Goal: Information Seeking & Learning: Learn about a topic

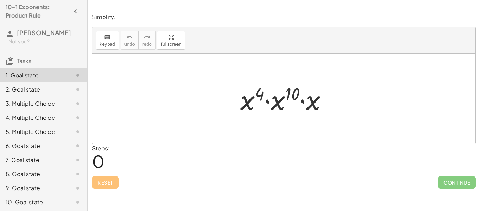
click at [245, 101] on div at bounding box center [286, 99] width 99 height 36
click at [98, 162] on span "0" at bounding box center [98, 160] width 12 height 21
click at [288, 96] on div at bounding box center [286, 99] width 99 height 36
drag, startPoint x: 261, startPoint y: 92, endPoint x: 298, endPoint y: 93, distance: 37.3
click at [298, 93] on div at bounding box center [286, 99] width 99 height 36
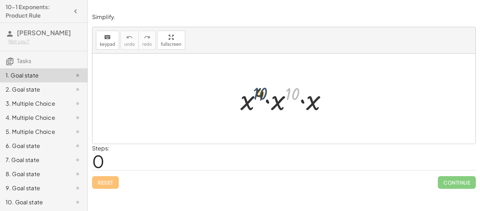
drag, startPoint x: 297, startPoint y: 94, endPoint x: 263, endPoint y: 95, distance: 34.1
click at [263, 95] on div at bounding box center [286, 99] width 99 height 36
click at [262, 95] on div at bounding box center [286, 99] width 99 height 36
click at [289, 98] on div at bounding box center [286, 99] width 99 height 36
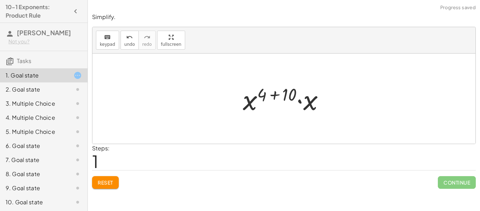
click at [310, 104] on div at bounding box center [286, 99] width 94 height 36
click at [318, 108] on div at bounding box center [286, 98] width 95 height 35
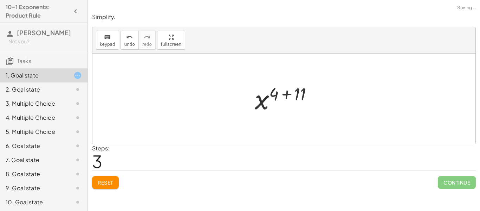
click at [318, 108] on div at bounding box center [286, 98] width 71 height 35
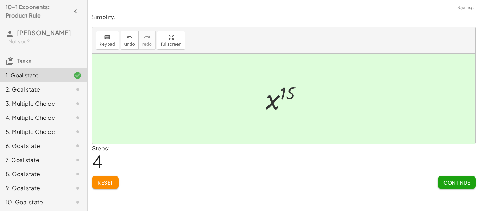
click at [316, 108] on div at bounding box center [283, 98] width 383 height 90
click at [131, 39] on icon "undo" at bounding box center [129, 37] width 7 height 8
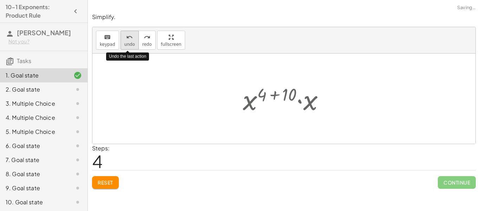
click at [131, 39] on icon "undo" at bounding box center [129, 37] width 7 height 8
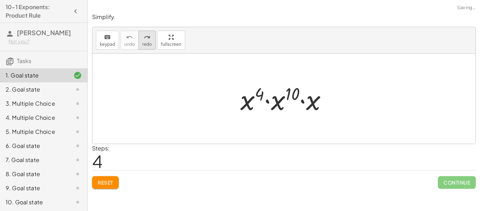
click at [144, 34] on icon "redo" at bounding box center [147, 37] width 7 height 8
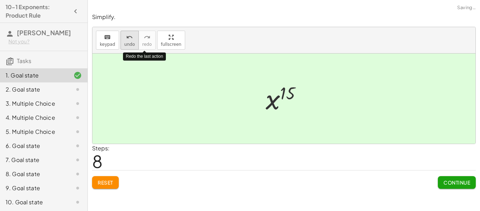
click at [135, 35] on button "undo undo" at bounding box center [130, 40] width 18 height 19
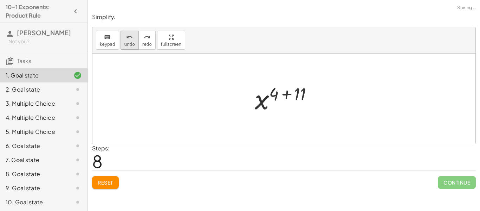
click at [135, 35] on button "undo undo" at bounding box center [130, 40] width 18 height 19
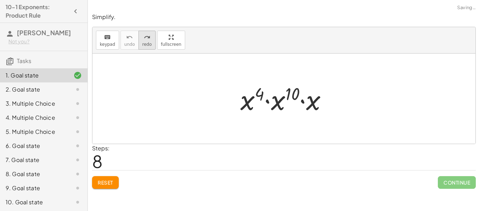
click at [151, 36] on button "redo redo" at bounding box center [147, 40] width 17 height 19
click at [142, 39] on div "redo" at bounding box center [146, 37] width 9 height 8
click at [142, 34] on div "redo" at bounding box center [146, 37] width 9 height 8
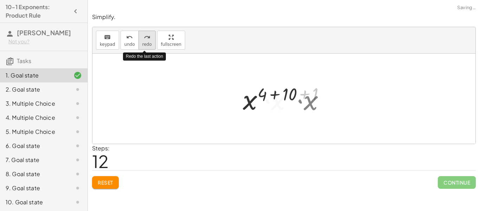
click at [142, 34] on div "redo" at bounding box center [146, 37] width 9 height 8
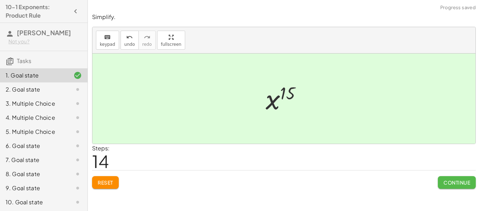
click at [451, 180] on span "Continue" at bounding box center [457, 182] width 27 height 6
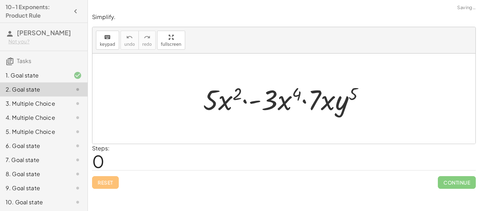
click at [370, 114] on div at bounding box center [287, 99] width 174 height 36
click at [355, 107] on div at bounding box center [287, 99] width 174 height 36
drag, startPoint x: 238, startPoint y: 93, endPoint x: 299, endPoint y: 93, distance: 61.2
click at [299, 93] on div at bounding box center [287, 99] width 174 height 36
drag, startPoint x: 349, startPoint y: 94, endPoint x: 290, endPoint y: 92, distance: 58.7
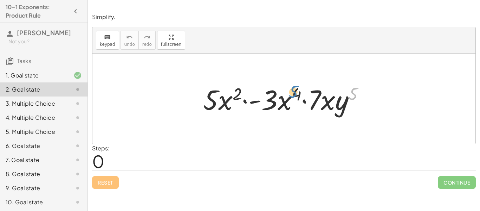
click at [290, 92] on div at bounding box center [287, 99] width 174 height 36
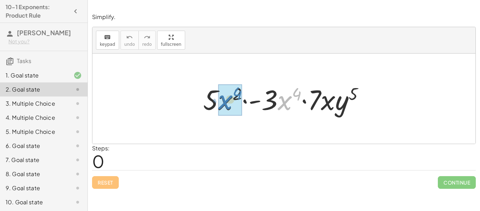
drag, startPoint x: 280, startPoint y: 101, endPoint x: 220, endPoint y: 101, distance: 59.4
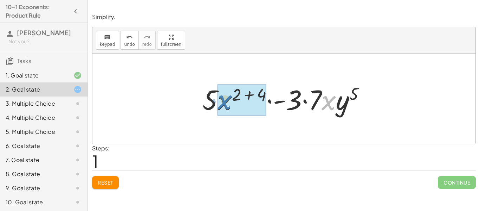
drag, startPoint x: 330, startPoint y: 102, endPoint x: 227, endPoint y: 102, distance: 103.0
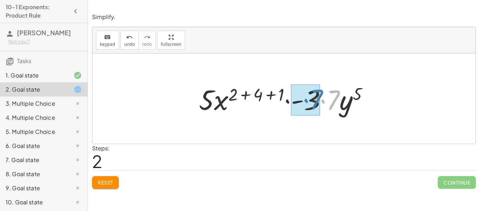
drag, startPoint x: 332, startPoint y: 104, endPoint x: 315, endPoint y: 103, distance: 17.2
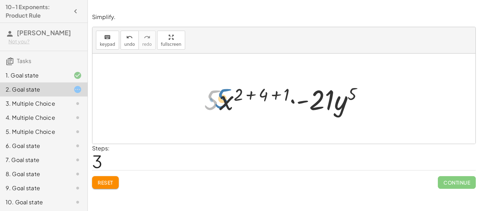
drag, startPoint x: 211, startPoint y: 102, endPoint x: 218, endPoint y: 100, distance: 7.2
click at [218, 100] on div at bounding box center [287, 99] width 172 height 36
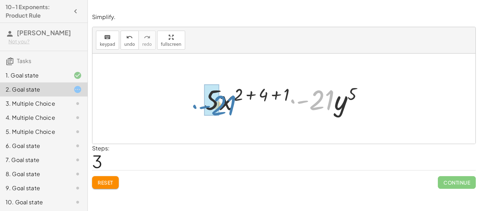
drag, startPoint x: 322, startPoint y: 102, endPoint x: 224, endPoint y: 108, distance: 98.6
click at [224, 108] on div at bounding box center [287, 99] width 172 height 36
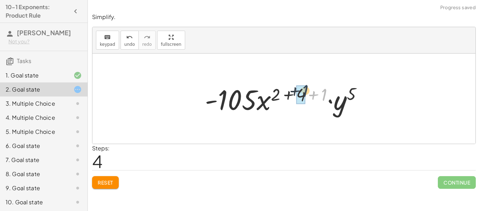
drag, startPoint x: 322, startPoint y: 99, endPoint x: 302, endPoint y: 95, distance: 20.1
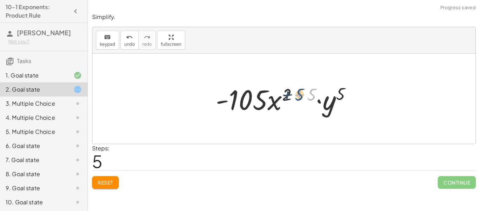
drag, startPoint x: 310, startPoint y: 96, endPoint x: 297, endPoint y: 96, distance: 13.0
click at [297, 96] on div at bounding box center [286, 99] width 149 height 36
drag, startPoint x: 303, startPoint y: 97, endPoint x: 281, endPoint y: 97, distance: 22.5
click at [281, 97] on div at bounding box center [286, 99] width 149 height 36
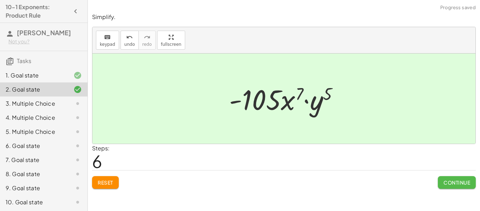
click at [444, 180] on span "Continue" at bounding box center [457, 182] width 27 height 6
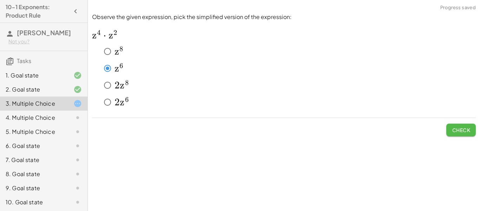
click at [454, 130] on span "Check" at bounding box center [461, 130] width 18 height 6
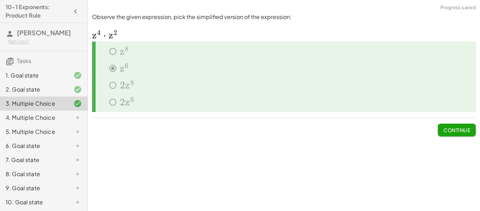
click at [455, 130] on span "Continue" at bounding box center [457, 130] width 27 height 6
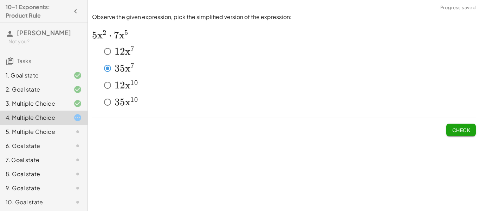
click at [468, 132] on span "Check" at bounding box center [461, 130] width 18 height 6
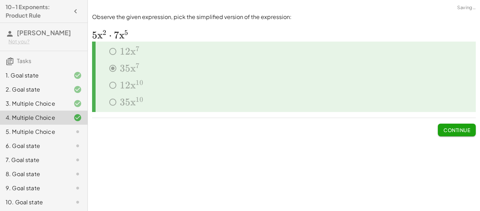
click at [468, 132] on span "Continue" at bounding box center [457, 130] width 27 height 6
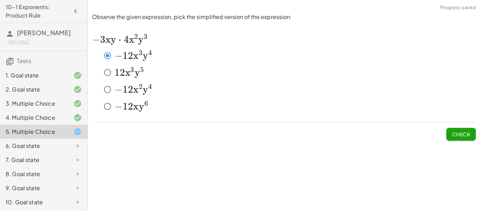
click at [468, 135] on span "Check" at bounding box center [461, 134] width 18 height 6
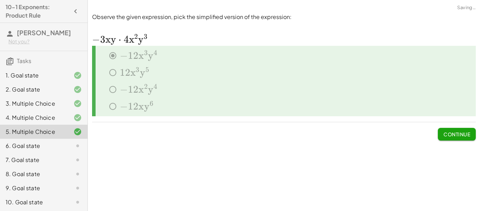
click at [468, 135] on span "Continue" at bounding box center [457, 134] width 27 height 6
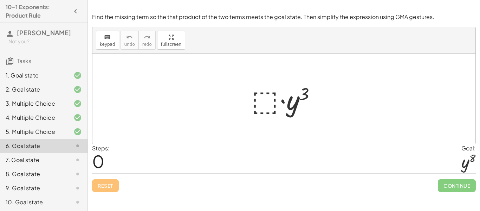
click at [272, 101] on div at bounding box center [286, 99] width 77 height 36
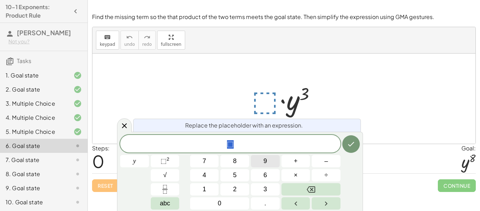
scroll to position [1, 0]
click at [169, 160] on sup "2" at bounding box center [168, 158] width 3 height 5
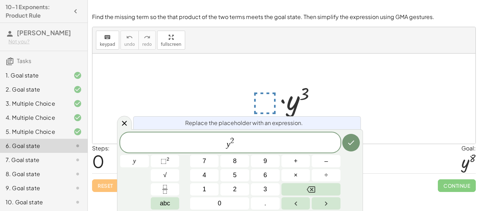
click at [234, 140] on span "2" at bounding box center [232, 141] width 4 height 8
click at [304, 185] on button "Backspace" at bounding box center [311, 189] width 59 height 12
click at [237, 177] on button "5" at bounding box center [234, 175] width 29 height 12
click at [347, 140] on icon "Done" at bounding box center [351, 142] width 8 height 8
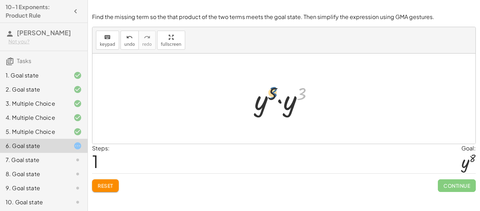
drag, startPoint x: 303, startPoint y: 93, endPoint x: 271, endPoint y: 92, distance: 32.0
click at [271, 92] on div at bounding box center [286, 99] width 71 height 36
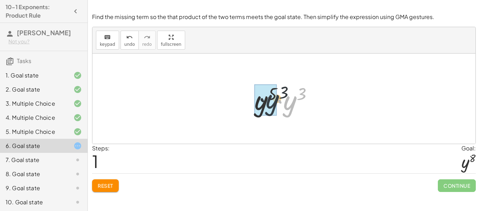
drag, startPoint x: 292, startPoint y: 103, endPoint x: 270, endPoint y: 102, distance: 21.8
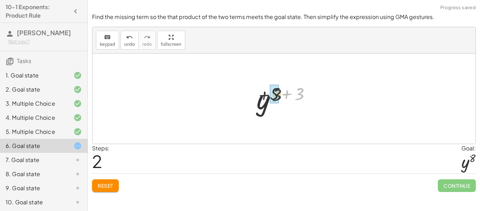
drag, startPoint x: 300, startPoint y: 97, endPoint x: 275, endPoint y: 97, distance: 25.0
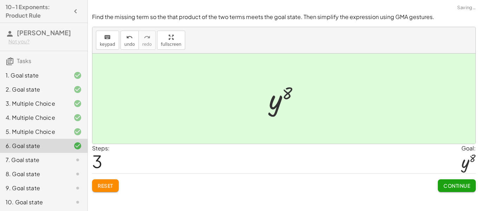
click at [464, 183] on span "Continue" at bounding box center [457, 185] width 27 height 6
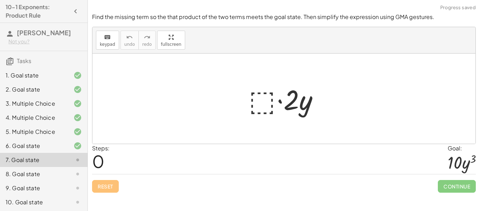
click at [255, 103] on div at bounding box center [286, 99] width 83 height 36
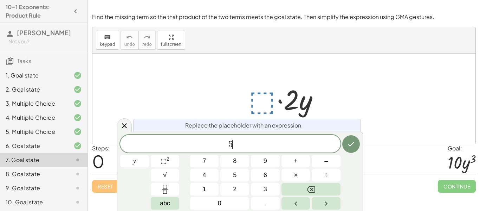
scroll to position [1, 0]
click at [172, 162] on button "⬚ 2" at bounding box center [165, 161] width 29 height 12
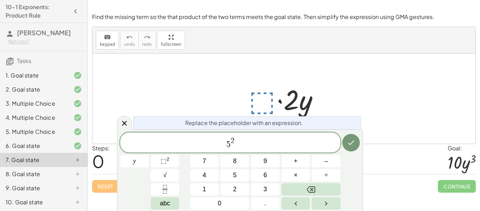
click at [234, 139] on span "2" at bounding box center [233, 141] width 4 height 8
click at [303, 186] on button "Backspace" at bounding box center [311, 189] width 59 height 12
click at [206, 184] on span "1" at bounding box center [205, 188] width 4 height 9
click at [358, 138] on button "Done" at bounding box center [351, 143] width 18 height 18
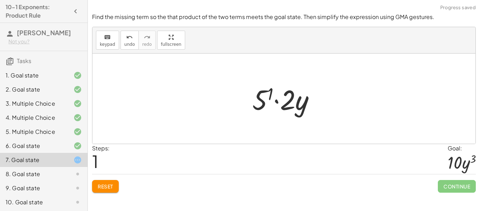
click at [270, 92] on div at bounding box center [287, 99] width 76 height 36
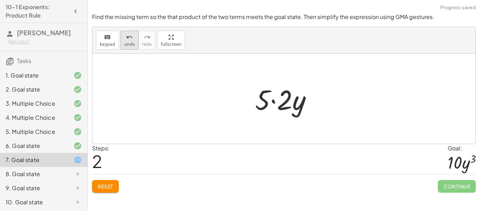
click at [126, 38] on icon "undo" at bounding box center [129, 37] width 7 height 8
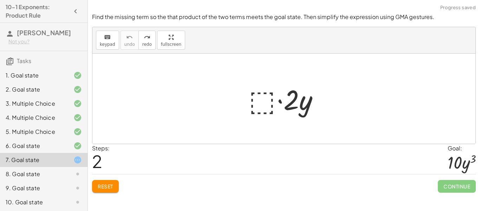
click at [259, 101] on div at bounding box center [286, 99] width 83 height 36
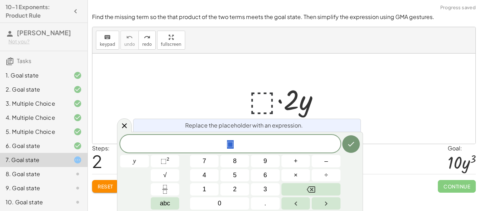
scroll to position [2, 0]
click at [54, 147] on div "6. Goal state" at bounding box center [34, 145] width 57 height 8
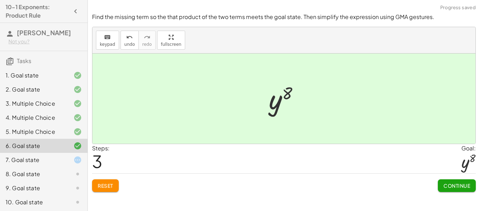
click at [51, 157] on div "7. Goal state" at bounding box center [34, 159] width 57 height 8
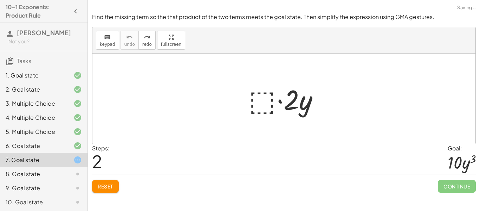
click at [262, 104] on div at bounding box center [286, 99] width 83 height 36
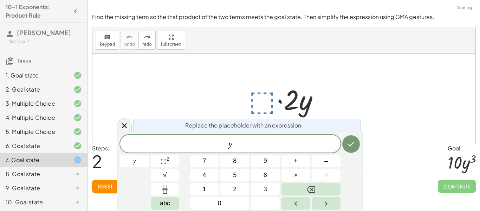
scroll to position [2, 0]
click at [315, 188] on icon "Backspace" at bounding box center [311, 189] width 8 height 6
click at [237, 172] on button "5" at bounding box center [234, 175] width 29 height 12
click at [163, 162] on span "⬚" at bounding box center [164, 160] width 6 height 7
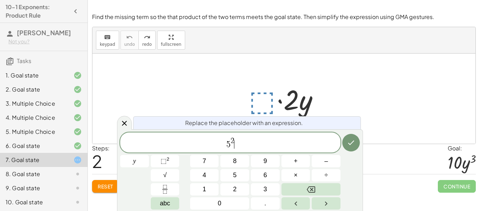
click at [235, 138] on span "5 2 ​" at bounding box center [230, 142] width 220 height 13
click at [233, 138] on span "2" at bounding box center [233, 141] width 4 height 8
click at [295, 188] on button "Backspace" at bounding box center [311, 189] width 59 height 12
click at [347, 150] on button "Done" at bounding box center [351, 143] width 18 height 18
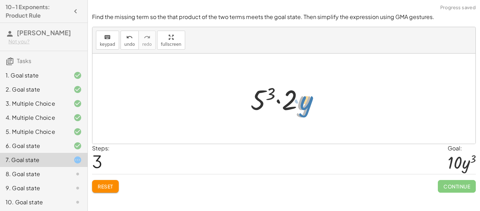
click at [308, 103] on div at bounding box center [286, 99] width 79 height 36
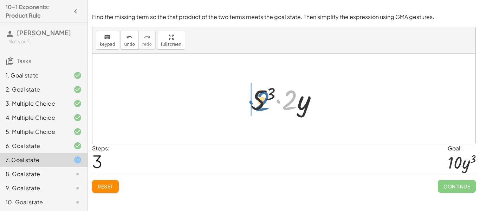
drag, startPoint x: 292, startPoint y: 96, endPoint x: 261, endPoint y: 97, distance: 31.0
click at [261, 97] on div at bounding box center [286, 99] width 79 height 36
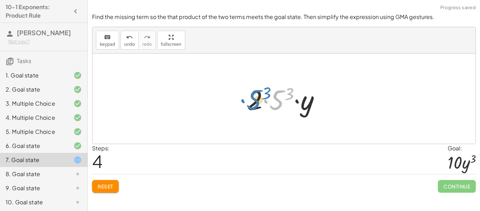
drag, startPoint x: 276, startPoint y: 97, endPoint x: 253, endPoint y: 97, distance: 22.9
click at [253, 97] on div at bounding box center [287, 99] width 86 height 36
click at [284, 96] on div at bounding box center [287, 99] width 86 height 36
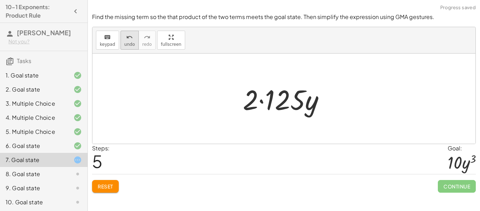
click at [130, 40] on icon "undo" at bounding box center [129, 37] width 7 height 8
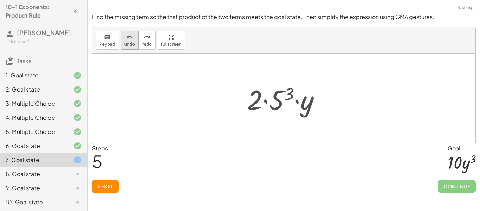
click at [130, 40] on icon "undo" at bounding box center [129, 37] width 7 height 8
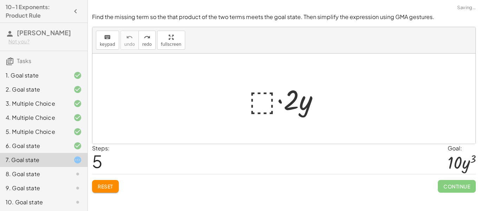
click at [264, 95] on div at bounding box center [286, 99] width 83 height 36
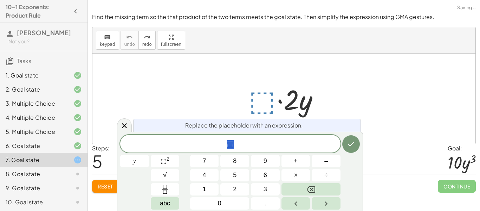
scroll to position [3, 0]
click at [172, 164] on button "⬚ 2" at bounding box center [165, 161] width 29 height 12
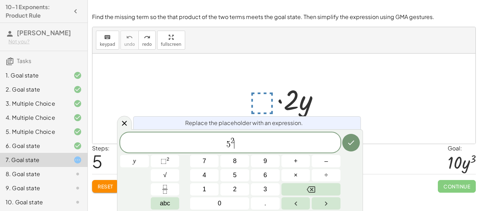
click at [234, 139] on span "2" at bounding box center [233, 141] width 4 height 8
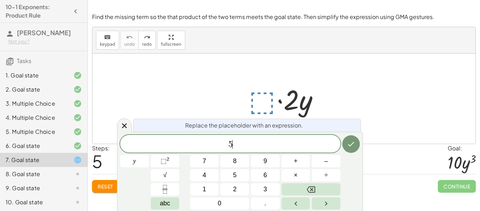
scroll to position [4, 0]
click at [175, 159] on button "⬚ 2" at bounding box center [165, 161] width 29 height 12
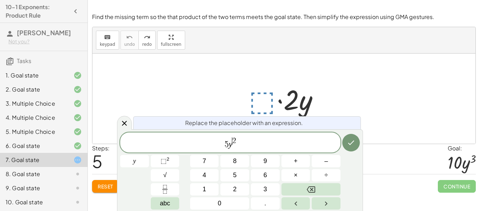
click at [234, 141] on span "2" at bounding box center [234, 141] width 4 height 8
click at [236, 141] on span "2" at bounding box center [234, 141] width 4 height 8
click at [347, 136] on button "Done" at bounding box center [351, 143] width 18 height 18
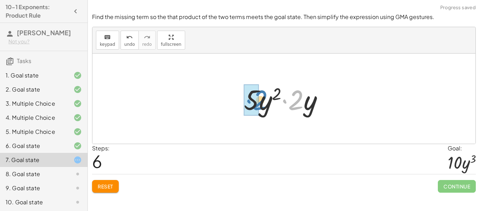
drag, startPoint x: 297, startPoint y: 105, endPoint x: 261, endPoint y: 105, distance: 36.2
click at [261, 105] on div at bounding box center [286, 99] width 92 height 36
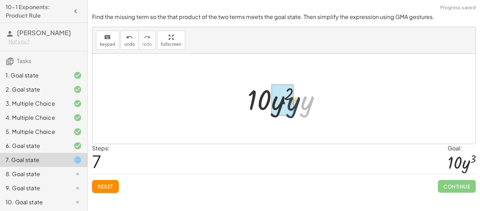
drag, startPoint x: 307, startPoint y: 105, endPoint x: 285, endPoint y: 105, distance: 22.2
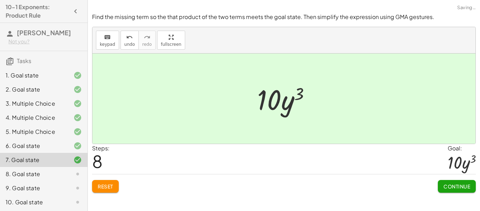
click at [456, 185] on span "Continue" at bounding box center [457, 186] width 27 height 6
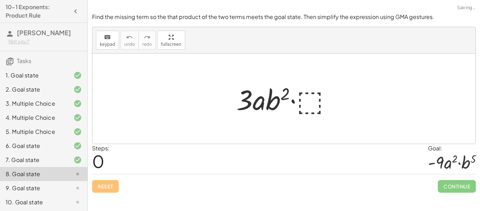
click at [301, 102] on div at bounding box center [287, 99] width 108 height 36
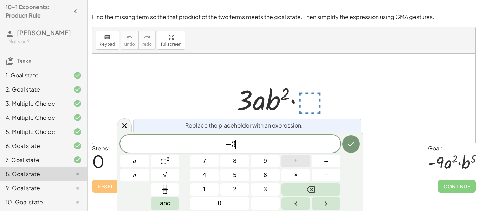
scroll to position [5, 0]
click at [302, 175] on button "×" at bounding box center [296, 175] width 29 height 12
click at [175, 163] on button "⬚ 2" at bounding box center [165, 161] width 29 height 12
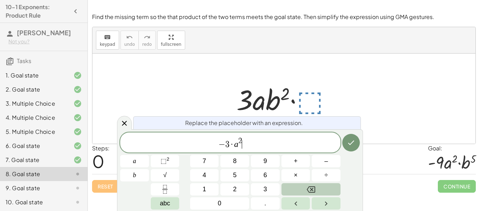
click at [313, 185] on icon "Backspace" at bounding box center [311, 189] width 8 height 8
click at [269, 149] on div "− 3 · a ​" at bounding box center [230, 142] width 220 height 20
click at [311, 196] on div "− 3 · a ​ a b 7 8 9 + – 4 5 6 × ÷ ⬚ 2 √ abc 1 2 3 0 ." at bounding box center [240, 170] width 240 height 77
click at [309, 190] on icon "Backspace" at bounding box center [311, 189] width 8 height 8
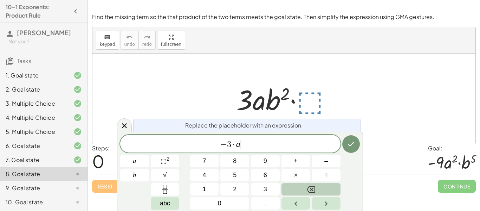
scroll to position [6, 0]
click at [308, 191] on icon "Backspace" at bounding box center [311, 189] width 8 height 8
click at [137, 162] on button "a" at bounding box center [134, 161] width 29 height 12
click at [291, 173] on button "×" at bounding box center [296, 175] width 29 height 12
click at [136, 174] on button "b" at bounding box center [134, 175] width 29 height 12
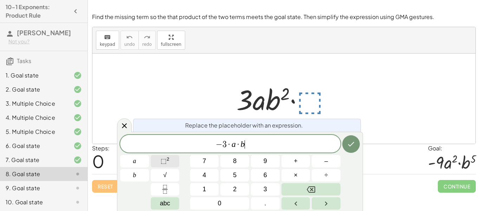
click at [171, 160] on button "⬚ 2" at bounding box center [165, 161] width 29 height 12
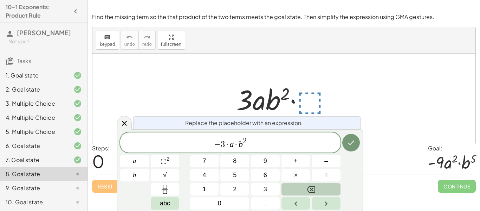
click at [322, 191] on button "Backspace" at bounding box center [311, 189] width 59 height 12
click at [320, 188] on button "Backspace" at bounding box center [311, 189] width 59 height 12
click at [237, 185] on button "2" at bounding box center [234, 189] width 29 height 12
click at [310, 190] on icon "Backspace" at bounding box center [311, 189] width 8 height 8
click at [265, 183] on button "3" at bounding box center [265, 189] width 29 height 12
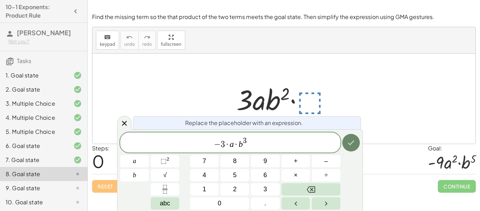
click at [349, 140] on icon "Done" at bounding box center [351, 142] width 8 height 8
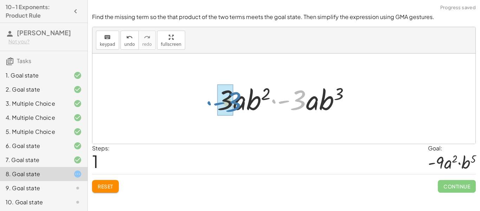
drag, startPoint x: 302, startPoint y: 101, endPoint x: 237, endPoint y: 102, distance: 65.8
click at [237, 102] on div at bounding box center [287, 99] width 146 height 36
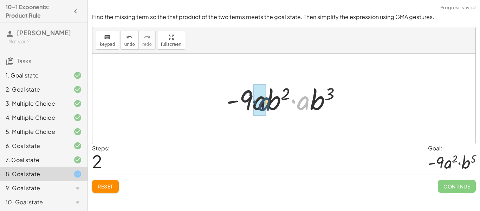
drag, startPoint x: 305, startPoint y: 101, endPoint x: 265, endPoint y: 102, distance: 39.7
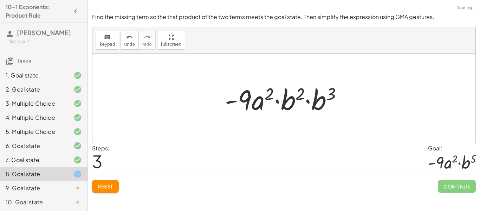
click at [312, 105] on div at bounding box center [287, 99] width 130 height 36
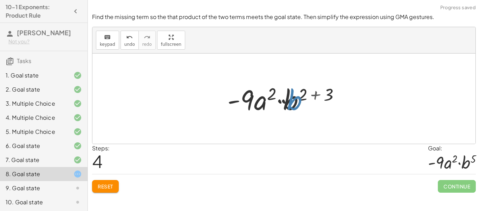
click at [319, 104] on div at bounding box center [286, 99] width 124 height 36
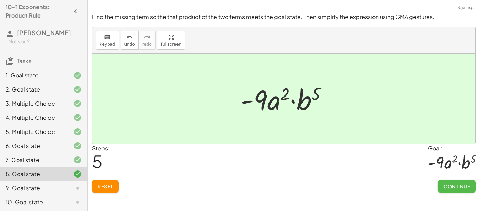
click at [438, 183] on button "Continue" at bounding box center [457, 186] width 38 height 13
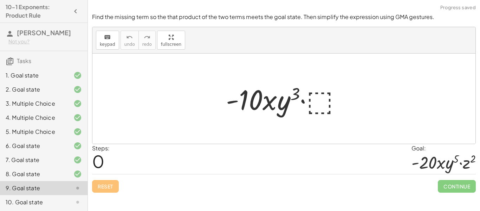
click at [320, 102] on div at bounding box center [287, 99] width 128 height 36
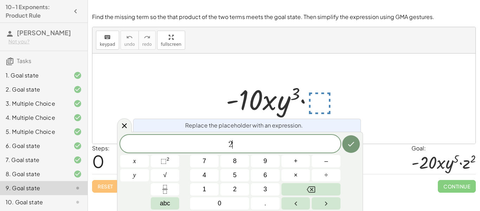
scroll to position [6, 0]
click at [141, 163] on button "x" at bounding box center [134, 161] width 29 height 12
click at [138, 175] on button "y" at bounding box center [134, 175] width 29 height 12
click at [172, 158] on button "⬚ 2" at bounding box center [165, 161] width 29 height 12
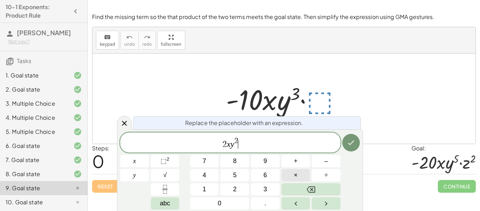
click at [302, 173] on button "×" at bounding box center [296, 175] width 29 height 12
click at [233, 191] on span "2" at bounding box center [235, 188] width 4 height 9
click at [169, 162] on span "⬚ 2" at bounding box center [165, 160] width 9 height 9
click at [356, 138] on button "Done" at bounding box center [351, 143] width 18 height 18
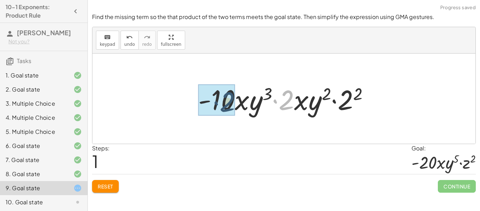
drag, startPoint x: 290, startPoint y: 103, endPoint x: 225, endPoint y: 105, distance: 64.8
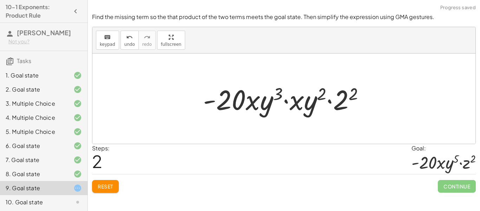
click at [302, 105] on div at bounding box center [287, 99] width 174 height 36
click at [127, 36] on icon "undo" at bounding box center [129, 37] width 7 height 8
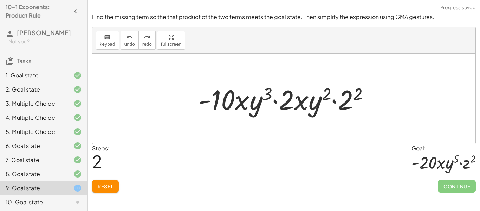
click at [296, 96] on div at bounding box center [287, 99] width 184 height 36
click at [117, 44] on button "keyboard keypad" at bounding box center [107, 40] width 23 height 19
click at [304, 99] on div at bounding box center [287, 99] width 184 height 36
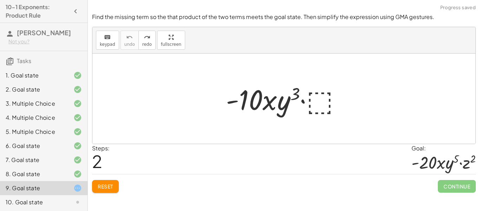
click at [317, 102] on div at bounding box center [287, 99] width 128 height 36
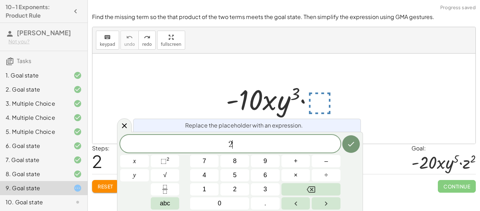
scroll to position [7, 0]
click at [133, 173] on span "y" at bounding box center [134, 174] width 3 height 9
click at [169, 163] on button "⬚ 2" at bounding box center [165, 161] width 29 height 12
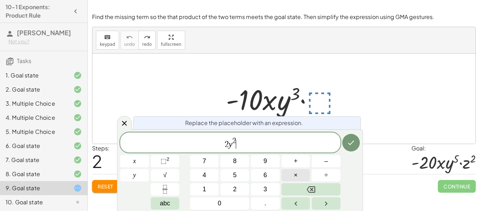
click at [291, 174] on button "×" at bounding box center [296, 175] width 29 height 12
click at [331, 192] on button "Backspace" at bounding box center [311, 189] width 59 height 12
click at [240, 186] on button "2" at bounding box center [234, 189] width 29 height 12
click at [167, 160] on sup "2" at bounding box center [168, 158] width 3 height 5
click at [346, 140] on button "Done" at bounding box center [351, 143] width 18 height 18
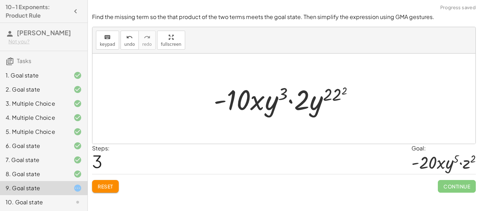
click at [322, 101] on div at bounding box center [286, 99] width 153 height 36
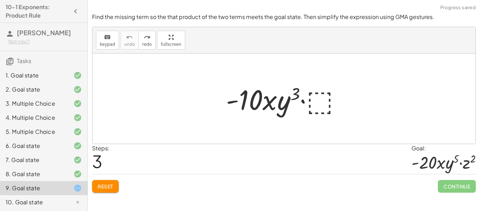
click at [328, 102] on div at bounding box center [287, 99] width 128 height 36
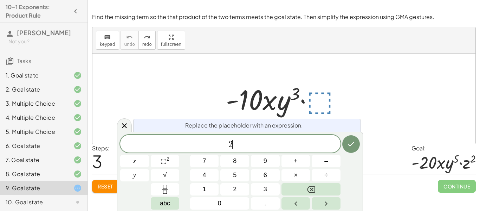
scroll to position [8, 0]
click at [162, 162] on span "⬚" at bounding box center [164, 160] width 6 height 7
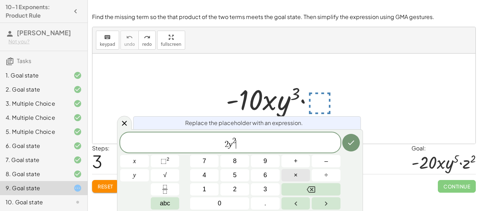
click at [301, 175] on button "×" at bounding box center [296, 175] width 29 height 12
click at [229, 186] on button "2" at bounding box center [234, 189] width 29 height 12
click at [168, 160] on sup "2" at bounding box center [168, 158] width 3 height 5
click at [350, 146] on icon "Done" at bounding box center [351, 142] width 8 height 8
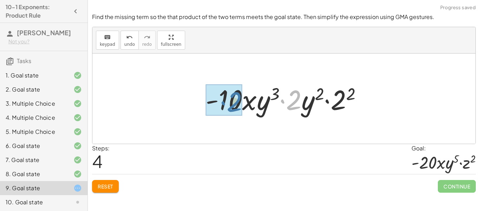
drag, startPoint x: 298, startPoint y: 107, endPoint x: 238, endPoint y: 109, distance: 60.5
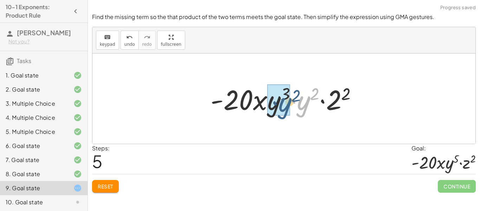
drag, startPoint x: 300, startPoint y: 105, endPoint x: 276, endPoint y: 107, distance: 23.2
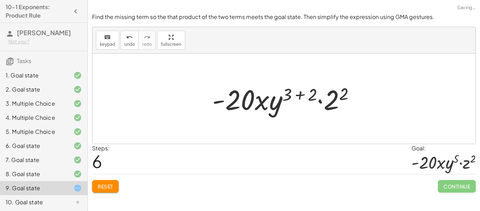
click at [313, 98] on div at bounding box center [286, 99] width 155 height 36
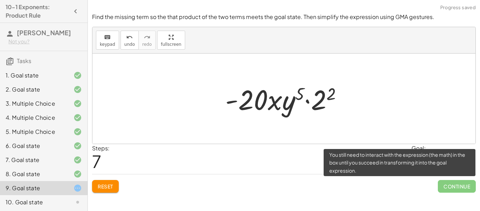
click at [447, 186] on span "Continue" at bounding box center [457, 186] width 38 height 13
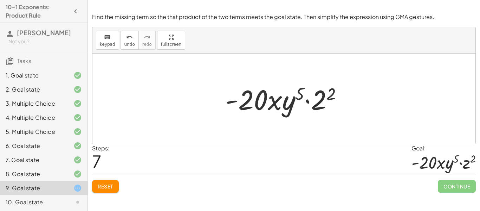
click at [319, 94] on div at bounding box center [287, 99] width 130 height 36
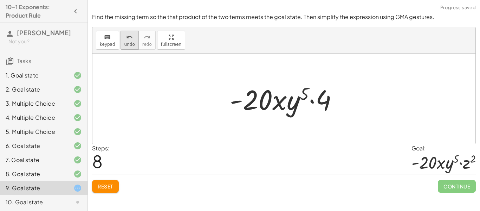
click at [122, 42] on button "undo undo" at bounding box center [130, 40] width 18 height 19
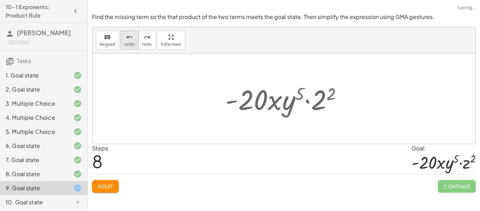
click at [122, 42] on button "undo undo" at bounding box center [130, 40] width 18 height 19
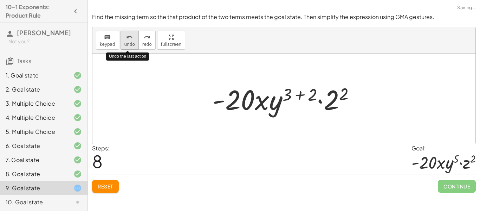
click at [122, 42] on button "undo undo" at bounding box center [130, 40] width 18 height 19
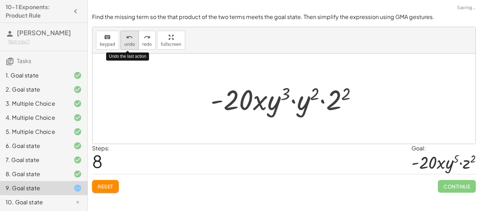
click at [122, 42] on button "undo undo" at bounding box center [130, 40] width 18 height 19
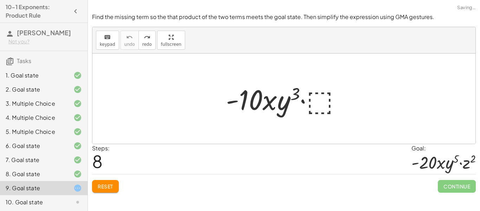
click at [326, 102] on div at bounding box center [287, 99] width 128 height 36
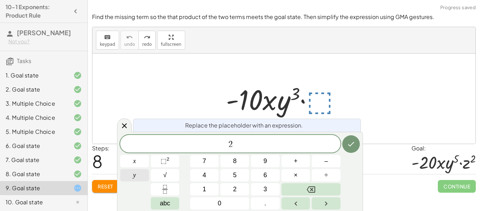
click at [141, 171] on button "y" at bounding box center [134, 175] width 29 height 12
click at [175, 163] on button "⬚ 2" at bounding box center [165, 161] width 29 height 12
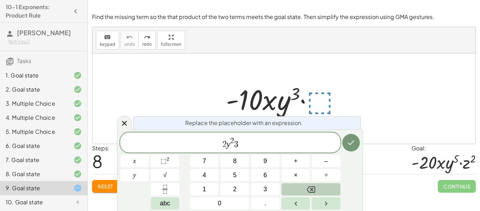
click at [322, 190] on button "Backspace" at bounding box center [311, 189] width 59 height 12
click at [246, 148] on span "2 y 2 ​" at bounding box center [230, 142] width 220 height 13
click at [298, 172] on button "×" at bounding box center [296, 175] width 29 height 12
click at [174, 161] on button "⬚ 2" at bounding box center [165, 161] width 29 height 12
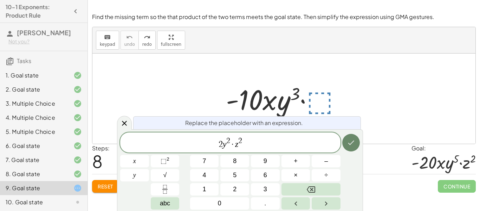
click at [348, 148] on button "Done" at bounding box center [351, 143] width 18 height 18
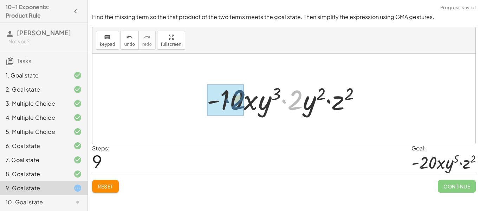
drag, startPoint x: 298, startPoint y: 102, endPoint x: 236, endPoint y: 101, distance: 62.6
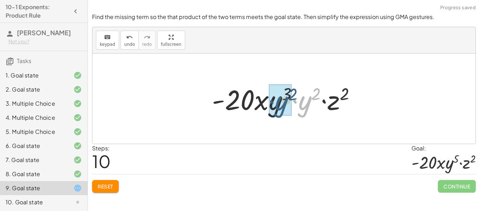
drag, startPoint x: 305, startPoint y: 106, endPoint x: 281, endPoint y: 107, distance: 24.3
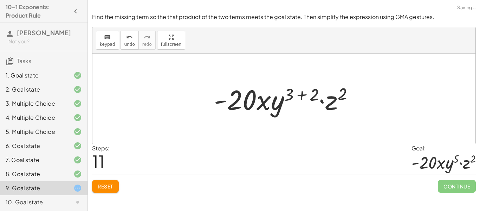
click at [313, 95] on div at bounding box center [287, 99] width 152 height 36
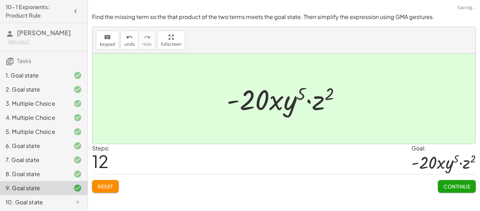
click at [450, 190] on button "Continue" at bounding box center [457, 186] width 38 height 13
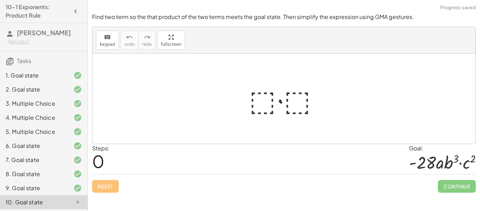
click at [267, 103] on div at bounding box center [287, 99] width 82 height 36
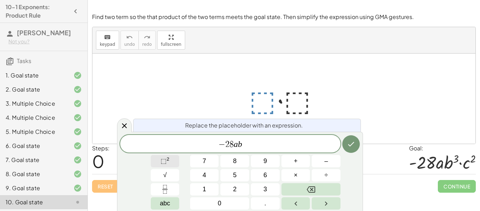
click at [175, 160] on button "⬚ 2" at bounding box center [165, 161] width 29 height 12
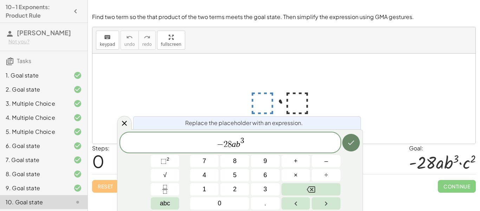
click at [348, 146] on icon "Done" at bounding box center [351, 142] width 8 height 8
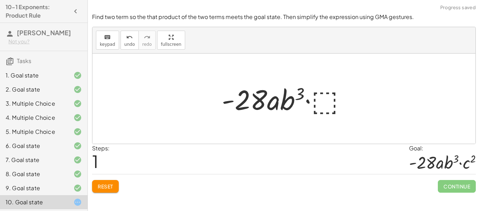
click at [326, 105] on div at bounding box center [286, 99] width 137 height 36
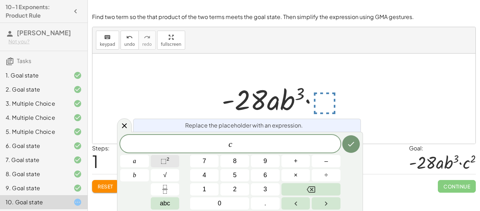
click at [170, 166] on button "⬚ 2" at bounding box center [165, 161] width 29 height 12
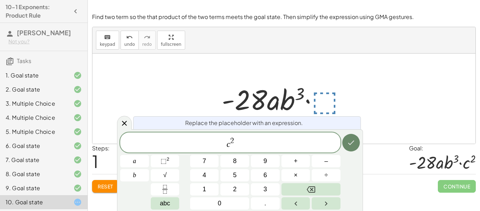
click at [351, 140] on icon "Done" at bounding box center [351, 142] width 8 height 8
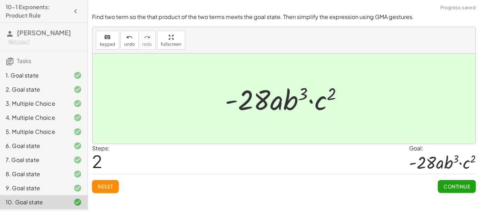
click at [450, 186] on span "Continue" at bounding box center [457, 186] width 27 height 6
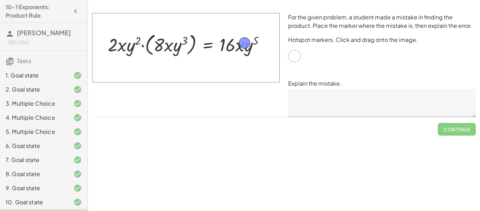
drag, startPoint x: 294, startPoint y: 59, endPoint x: 244, endPoint y: 46, distance: 51.6
click at [315, 95] on textarea at bounding box center [382, 103] width 188 height 28
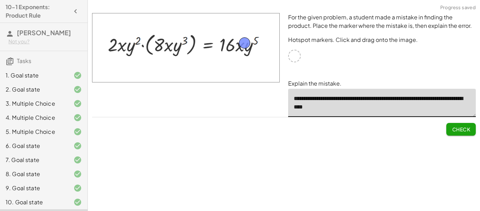
type textarea "**********"
click at [462, 128] on span "Check" at bounding box center [461, 129] width 18 height 6
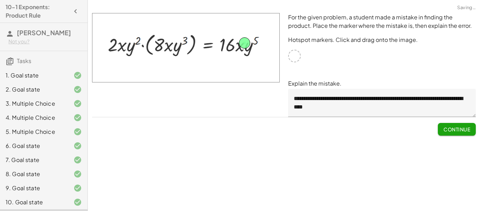
click at [462, 128] on span "Continue" at bounding box center [457, 129] width 27 height 6
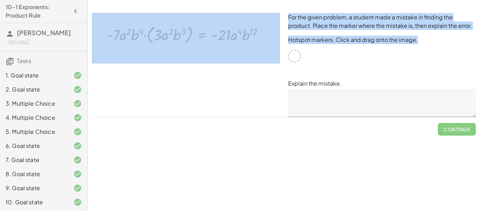
drag, startPoint x: 295, startPoint y: 54, endPoint x: 276, endPoint y: 47, distance: 20.1
click at [276, 47] on div "For the given problem, a student made a mistake in finding the product. Place t…" at bounding box center [284, 65] width 392 height 112
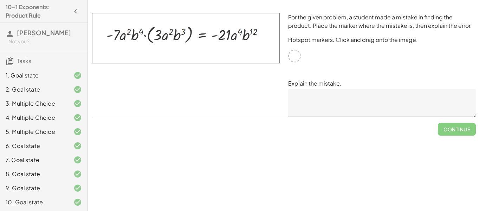
click at [309, 62] on div "For the given problem, a student made a mistake in finding the product. Place t…" at bounding box center [382, 65] width 196 height 112
click at [255, 49] on img at bounding box center [186, 38] width 188 height 50
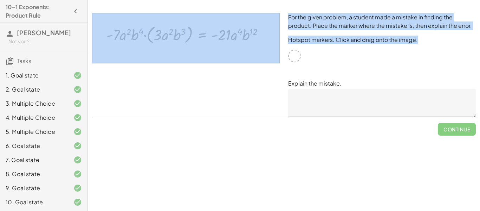
drag, startPoint x: 296, startPoint y: 53, endPoint x: 276, endPoint y: 57, distance: 20.3
click at [276, 57] on div "For the given problem, a student made a mistake in finding the product. Place t…" at bounding box center [284, 65] width 392 height 112
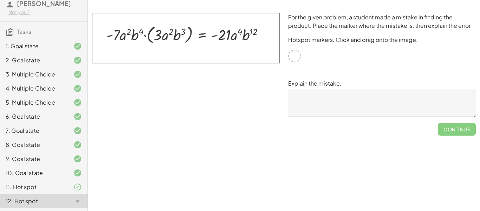
click at [24, 183] on div "11. Hot spot" at bounding box center [34, 186] width 57 height 8
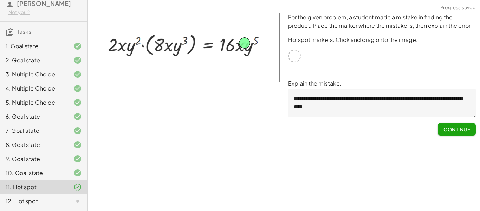
click at [448, 133] on button "Continue" at bounding box center [457, 129] width 38 height 13
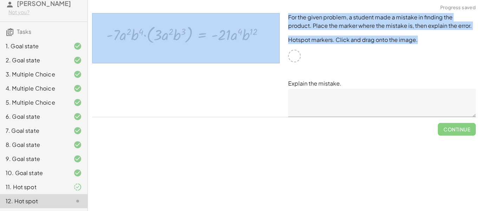
drag, startPoint x: 286, startPoint y: 53, endPoint x: 271, endPoint y: 54, distance: 14.8
click at [271, 54] on div "For the given problem, a student made a mistake in finding the product. Place t…" at bounding box center [284, 65] width 392 height 112
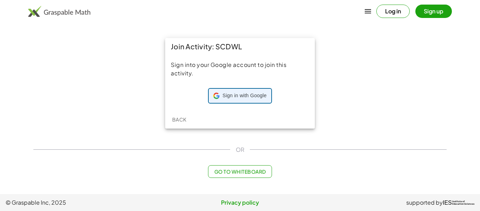
click at [234, 95] on span "Sign in with Google" at bounding box center [245, 95] width 44 height 7
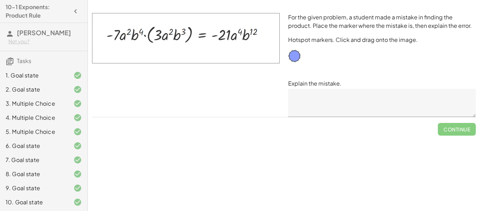
scroll to position [29, 0]
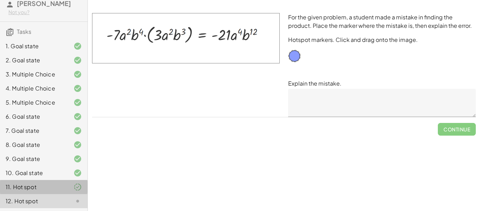
click at [46, 188] on div "11. Hot spot" at bounding box center [34, 186] width 57 height 8
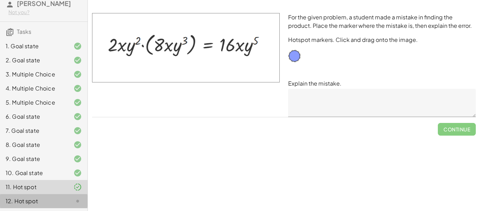
click at [45, 199] on div "12. Hot spot" at bounding box center [34, 201] width 57 height 8
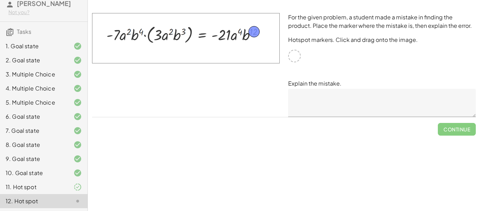
drag, startPoint x: 294, startPoint y: 53, endPoint x: 253, endPoint y: 29, distance: 47.2
click at [349, 98] on textarea at bounding box center [382, 103] width 188 height 28
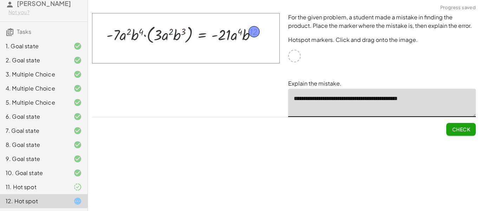
click at [342, 101] on textarea "**********" at bounding box center [382, 103] width 188 height 28
click at [334, 101] on textarea "**********" at bounding box center [382, 103] width 188 height 28
click at [380, 110] on textarea "**********" at bounding box center [382, 103] width 188 height 28
click at [345, 91] on textarea "**********" at bounding box center [382, 103] width 188 height 28
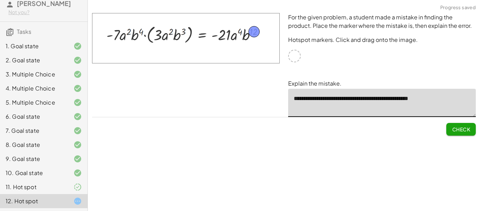
click at [353, 99] on textarea "**********" at bounding box center [382, 103] width 188 height 28
type textarea "**********"
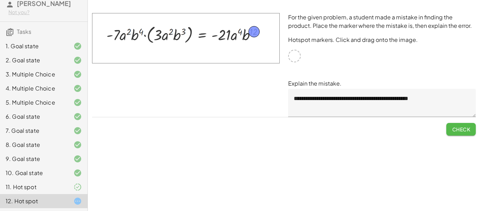
click at [460, 124] on button "Check" at bounding box center [462, 129] width 30 height 13
click at [65, 187] on div at bounding box center [72, 186] width 20 height 8
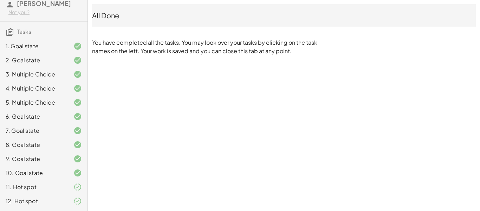
click at [70, 185] on div at bounding box center [72, 186] width 20 height 8
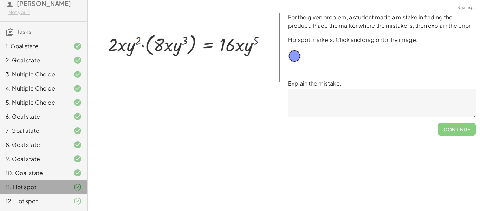
click at [60, 174] on div "10. Goal state" at bounding box center [34, 172] width 57 height 8
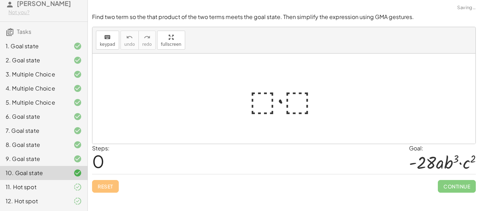
click at [63, 183] on div at bounding box center [72, 186] width 20 height 8
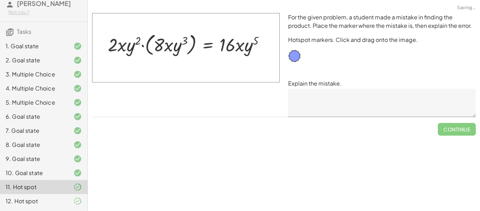
click at [302, 103] on textarea at bounding box center [382, 103] width 188 height 28
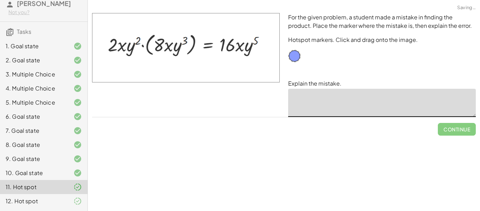
click at [296, 96] on textarea at bounding box center [382, 103] width 188 height 28
type textarea "*"
drag, startPoint x: 294, startPoint y: 54, endPoint x: 242, endPoint y: 40, distance: 53.3
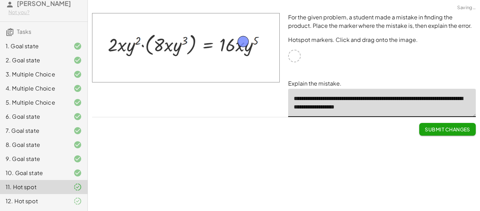
type textarea "**********"
click at [455, 126] on span "Submit Changes" at bounding box center [447, 129] width 45 height 6
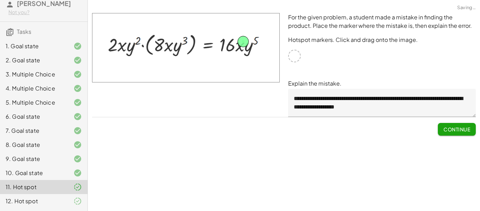
click at [0, 0] on div "**********" at bounding box center [0, 0] width 0 height 0
click at [449, 130] on span "Continue" at bounding box center [457, 129] width 27 height 6
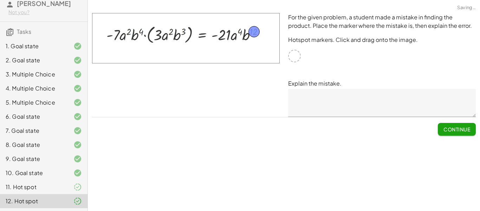
click at [456, 130] on span "Continue" at bounding box center [457, 129] width 27 height 6
